Goal: Task Accomplishment & Management: Manage account settings

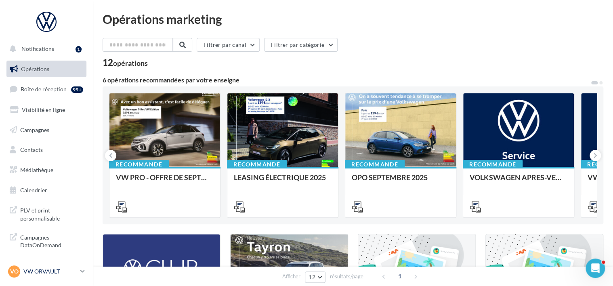
click at [38, 269] on p "VW ORVAULT" at bounding box center [50, 271] width 54 height 8
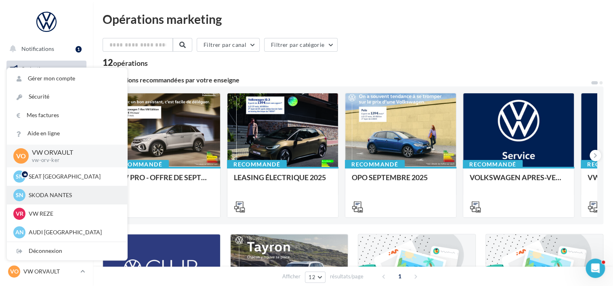
scroll to position [19, 0]
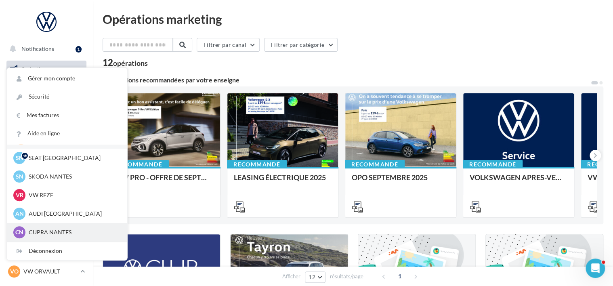
click at [69, 233] on p "CUPRA NANTES" at bounding box center [73, 232] width 89 height 8
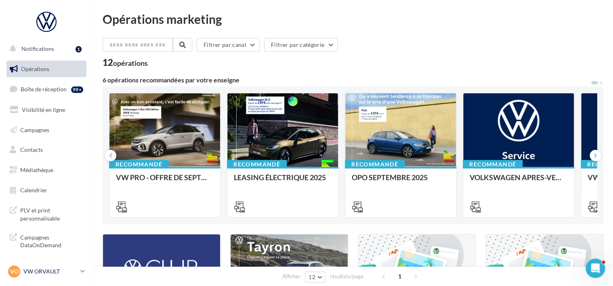
click at [70, 276] on div "VO VW ORVAULT vw-orv-ker" at bounding box center [42, 271] width 69 height 12
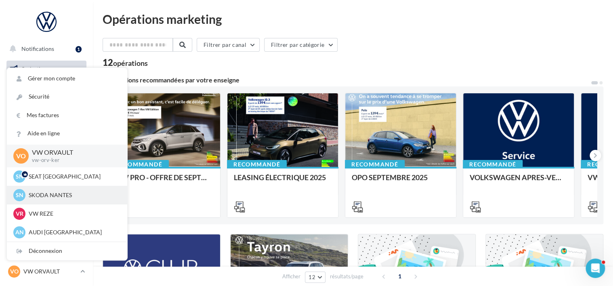
scroll to position [19, 0]
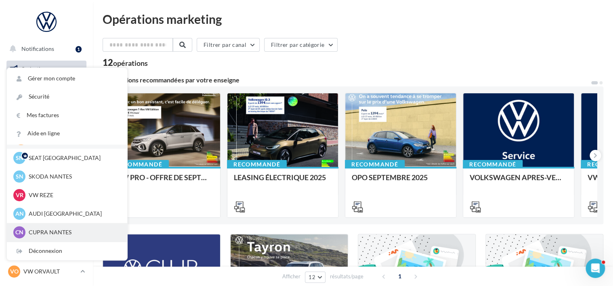
click at [73, 228] on div "CN CUPRA NANTES cupra_nantes_ker" at bounding box center [66, 232] width 107 height 12
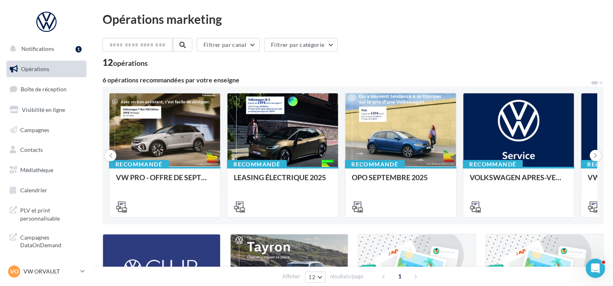
click at [71, 263] on nav "Notifications 1 Opérations Boîte de réception Visibilité en ligne Campagnes Con…" at bounding box center [46, 143] width 93 height 286
click at [72, 278] on link "VO VW ORVAULT vw-orv-ker" at bounding box center [46, 271] width 80 height 15
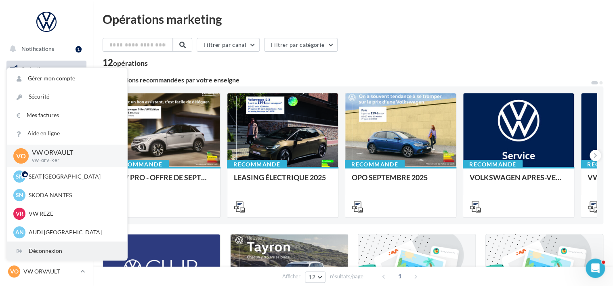
click at [82, 253] on div "Déconnexion" at bounding box center [67, 251] width 120 height 18
